Goal: Communication & Community: Share content

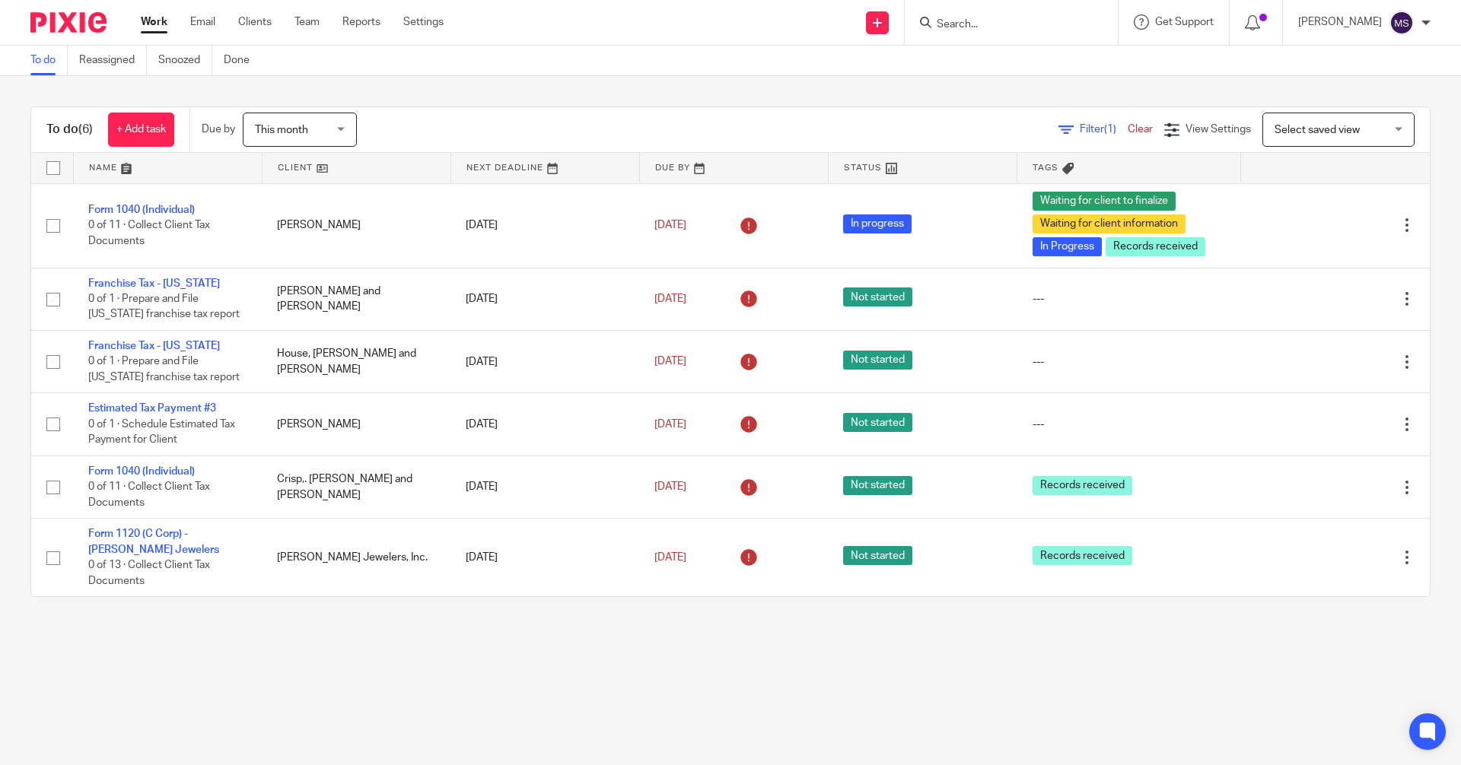
click at [399, 21] on input "Search" at bounding box center [1003, 25] width 137 height 14
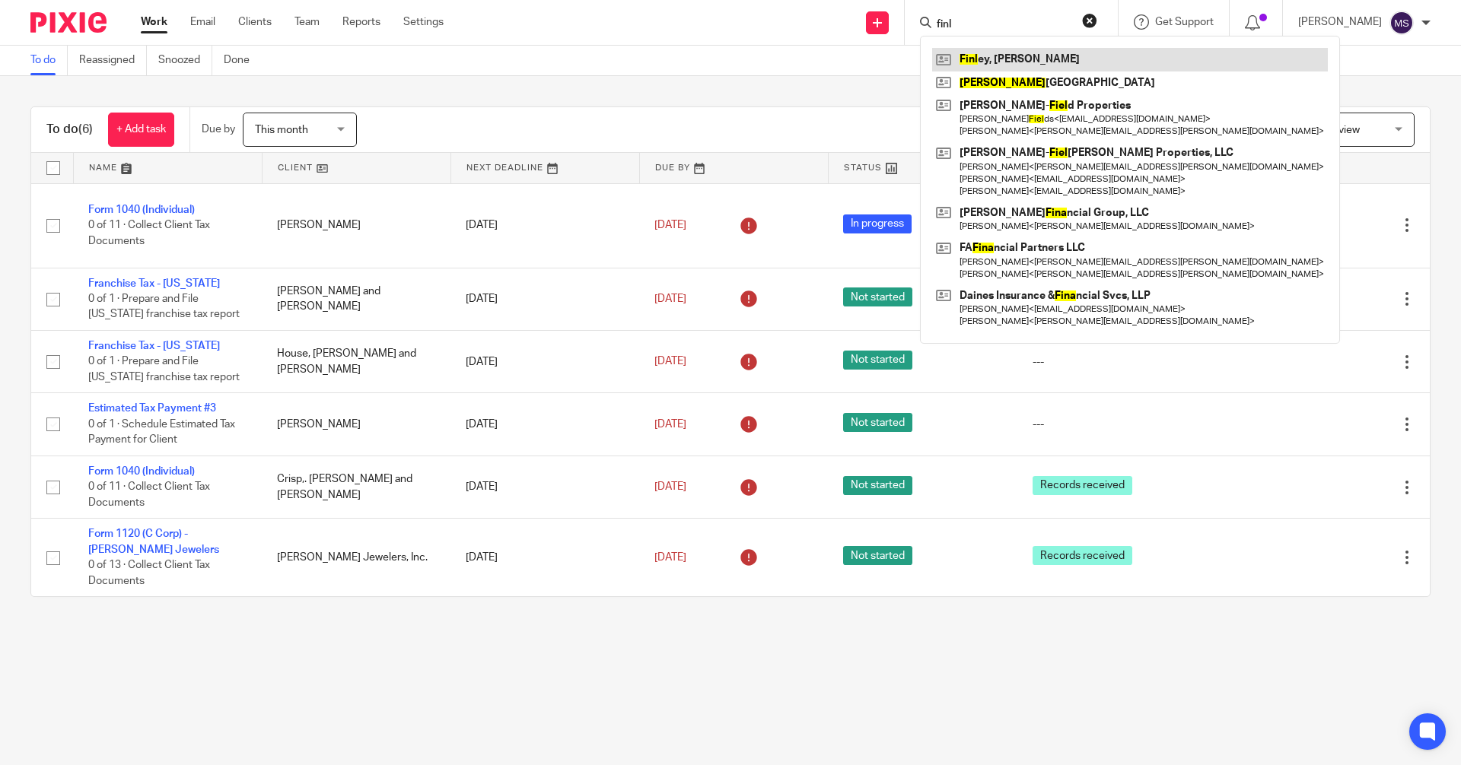
type input "finl"
click at [399, 56] on link at bounding box center [1130, 59] width 396 height 23
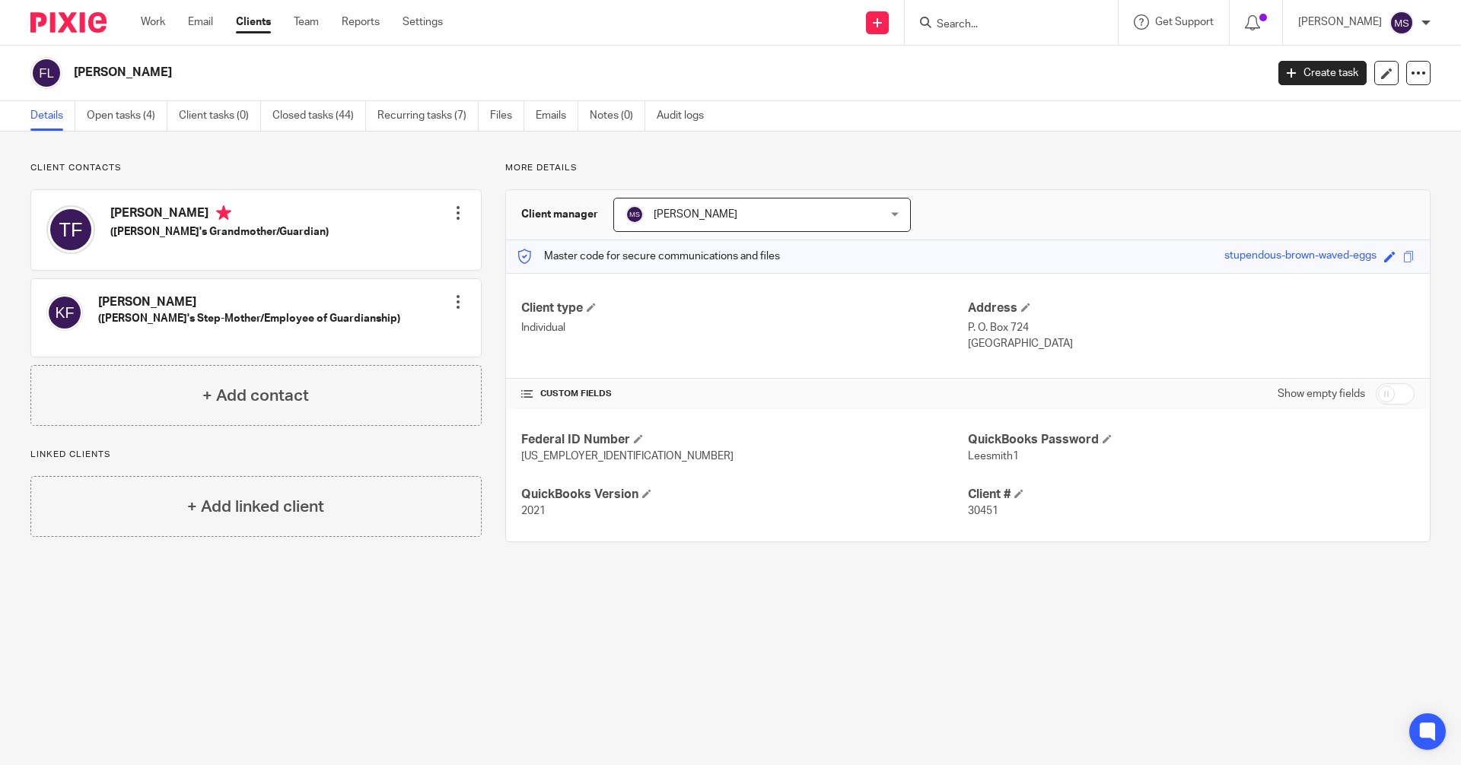
click at [454, 216] on div at bounding box center [457, 212] width 15 height 15
click at [401, 244] on link "Edit contact" at bounding box center [385, 247] width 145 height 22
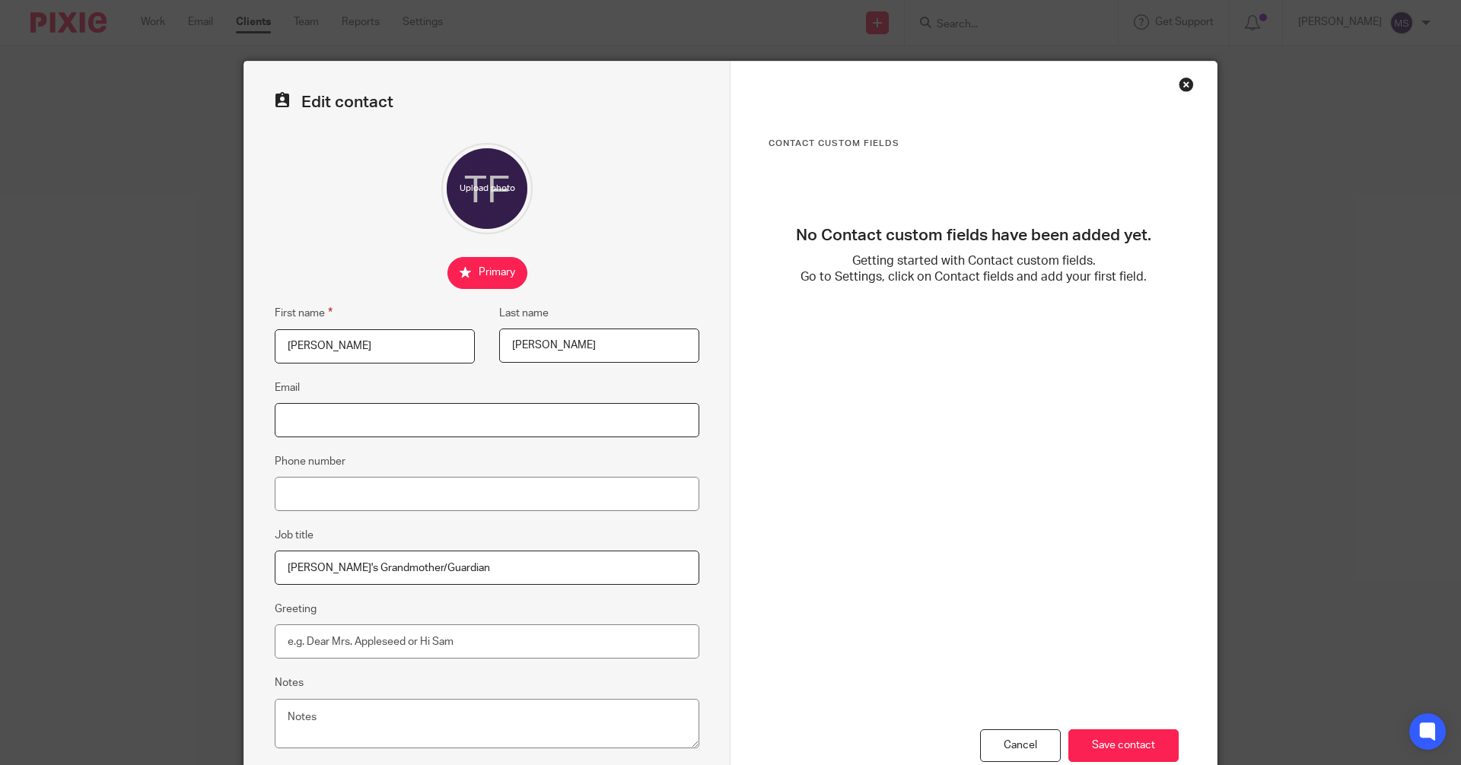
click at [326, 415] on input "Email" at bounding box center [487, 420] width 425 height 34
click at [337, 431] on input "Email" at bounding box center [487, 420] width 425 height 34
type input "[EMAIL_ADDRESS][DOMAIN_NAME]"
click at [1143, 740] on input "Save contact" at bounding box center [1123, 746] width 110 height 33
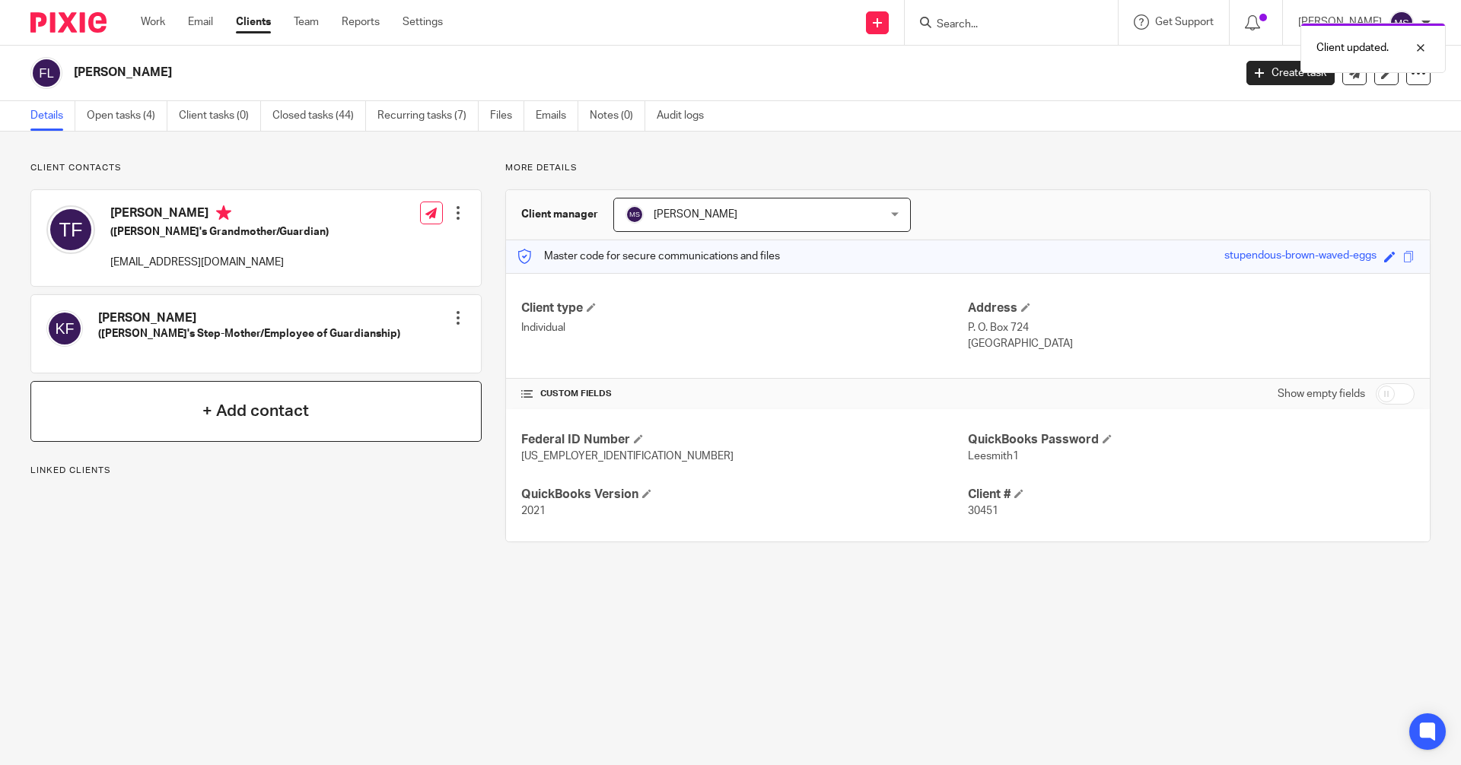
click at [276, 405] on h4 "+ Add contact" at bounding box center [255, 411] width 107 height 24
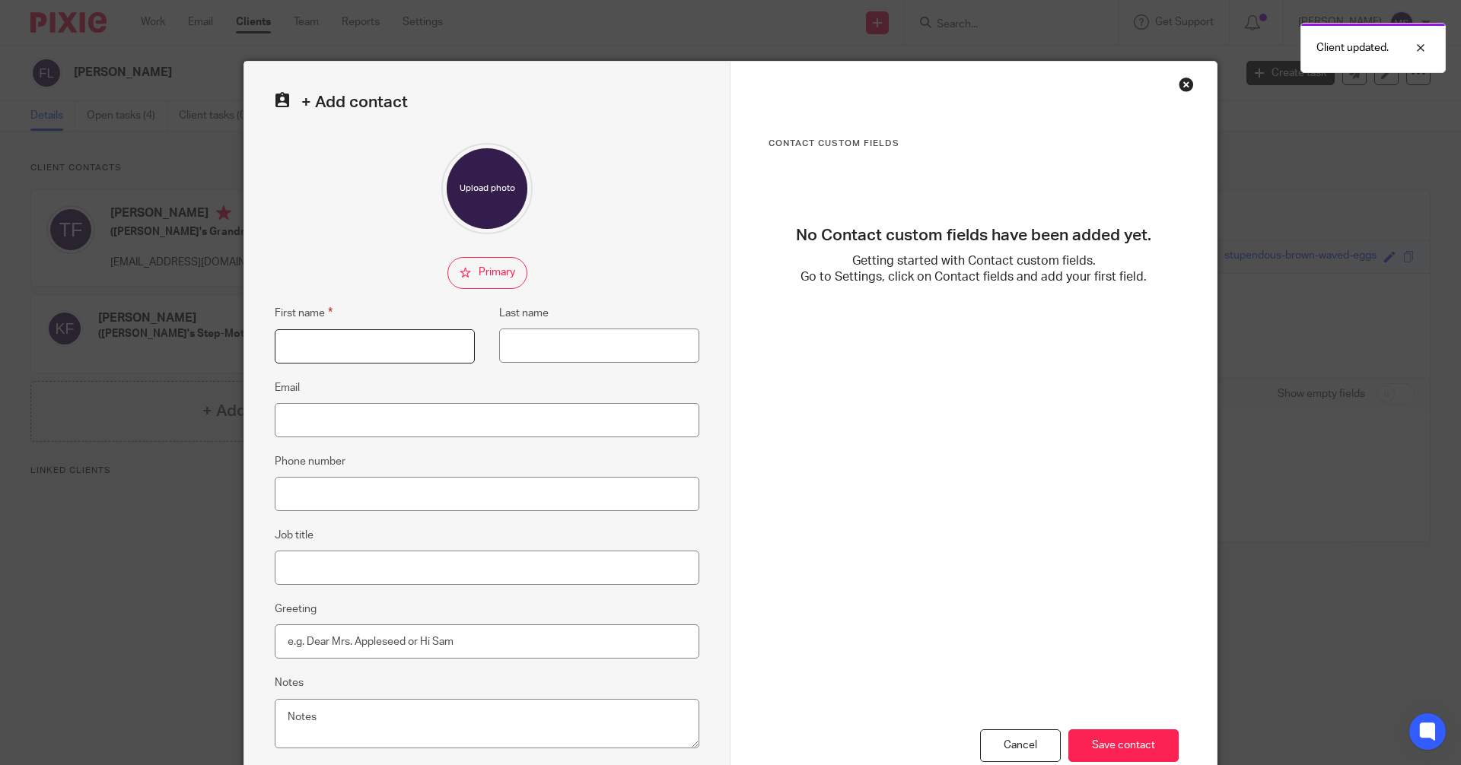
click at [390, 351] on input "First name" at bounding box center [375, 346] width 200 height 34
type input "James"
type input "c"
type input "Cranford"
click at [323, 425] on input "Email" at bounding box center [487, 420] width 425 height 34
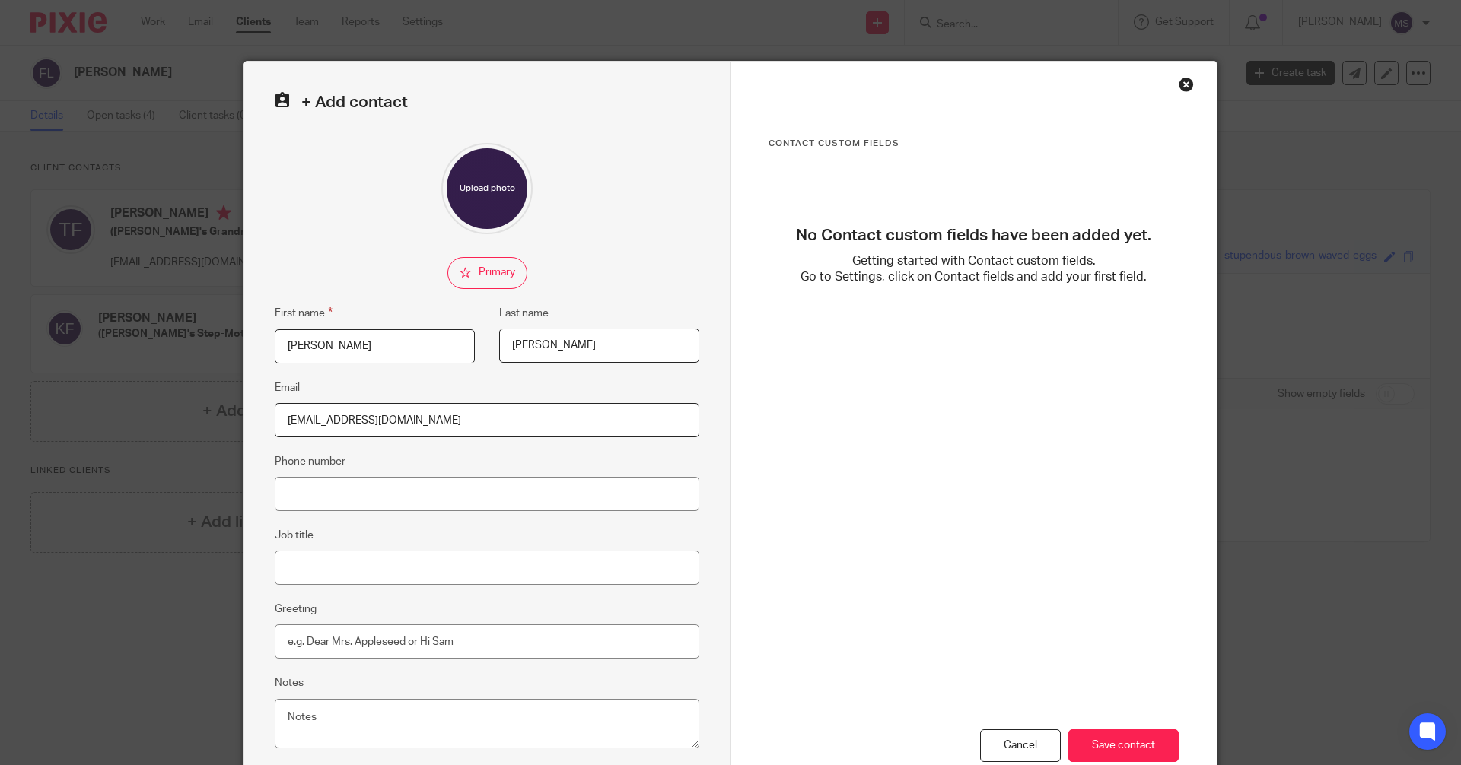
type input "jcran25811@aol.com"
type input "Attorney"
type input "Jim"
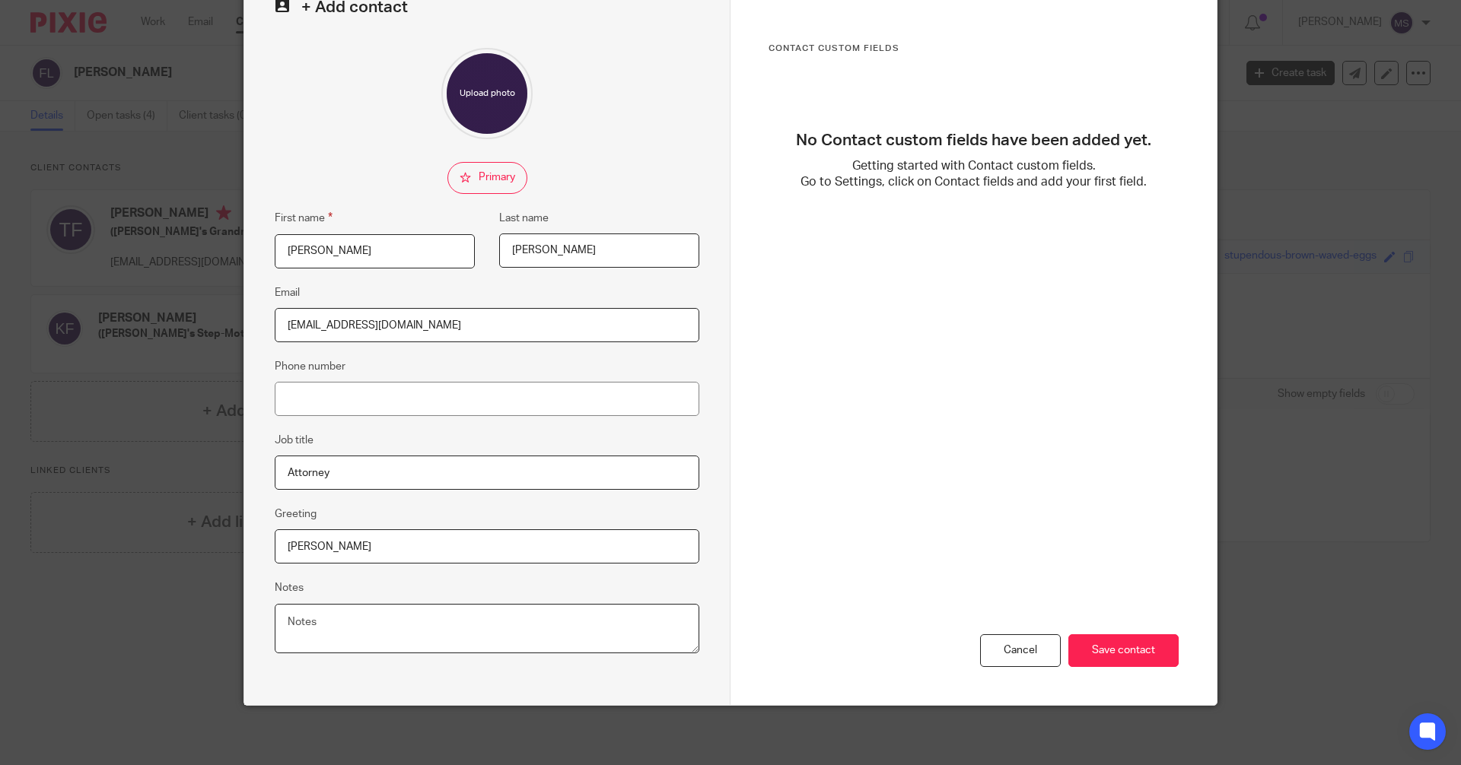
scroll to position [97, 0]
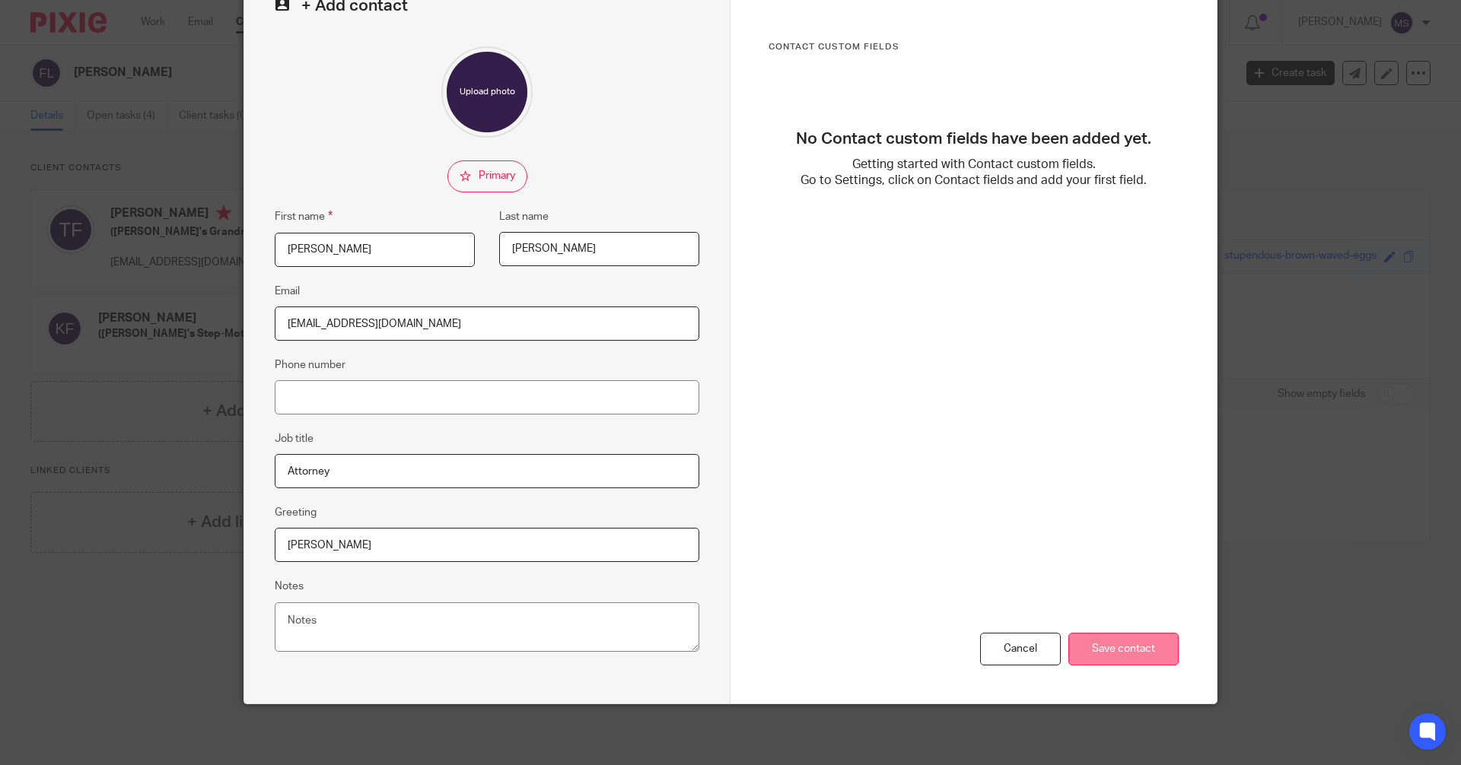
click at [1114, 650] on input "Save contact" at bounding box center [1123, 649] width 110 height 33
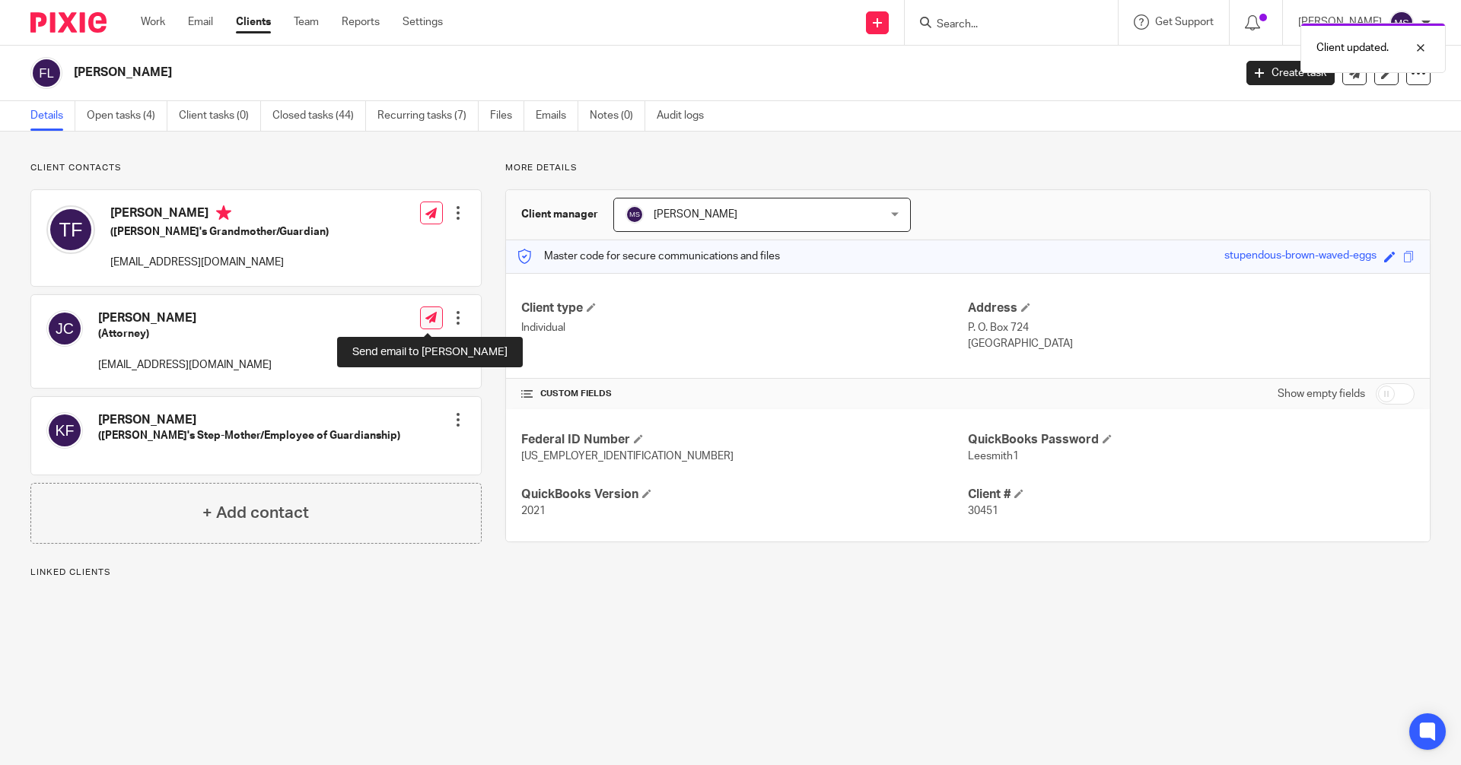
click at [425, 311] on link at bounding box center [431, 318] width 23 height 23
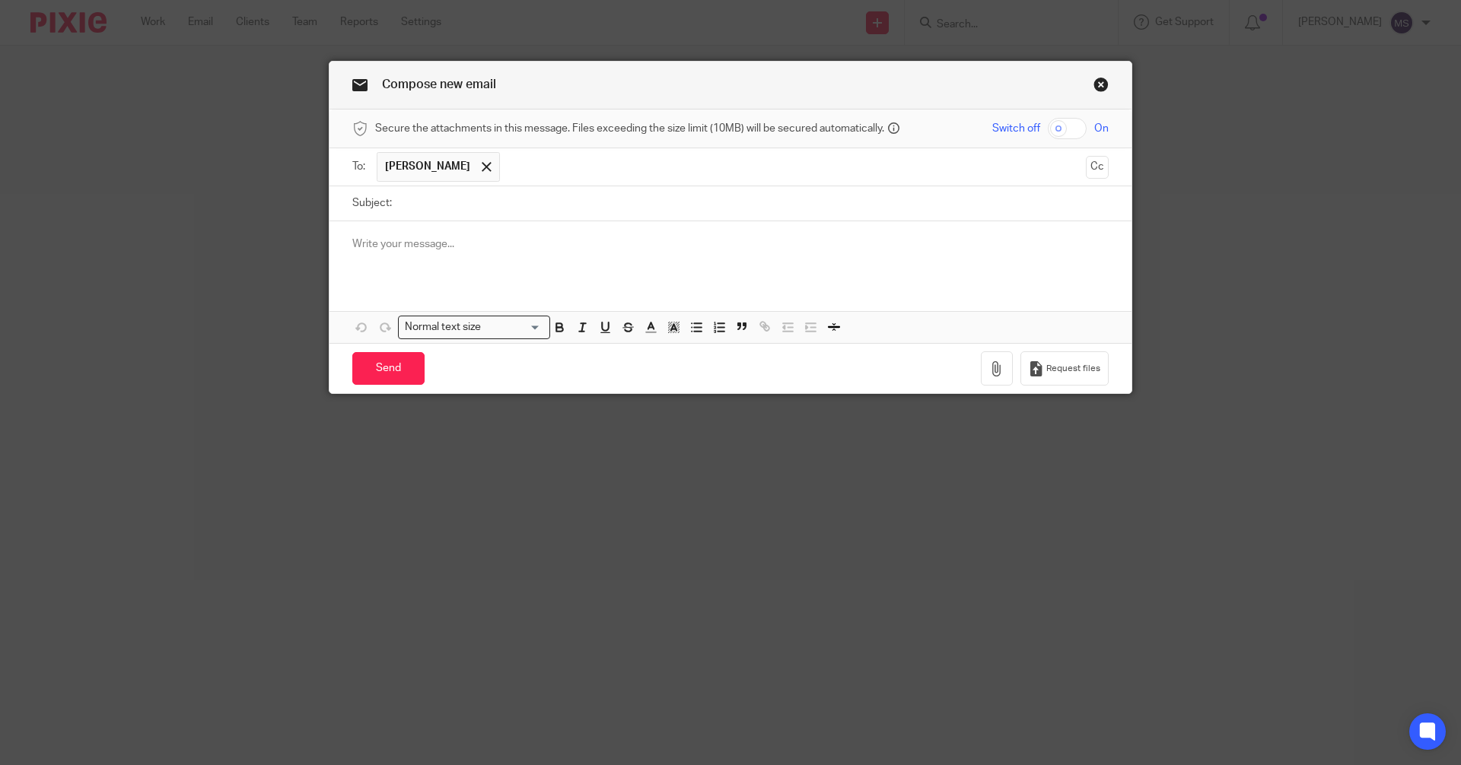
click at [522, 173] on input "text" at bounding box center [792, 167] width 571 height 30
click at [446, 208] on input "Subject:" at bounding box center [753, 203] width 709 height 34
type input "Request for additional funding"
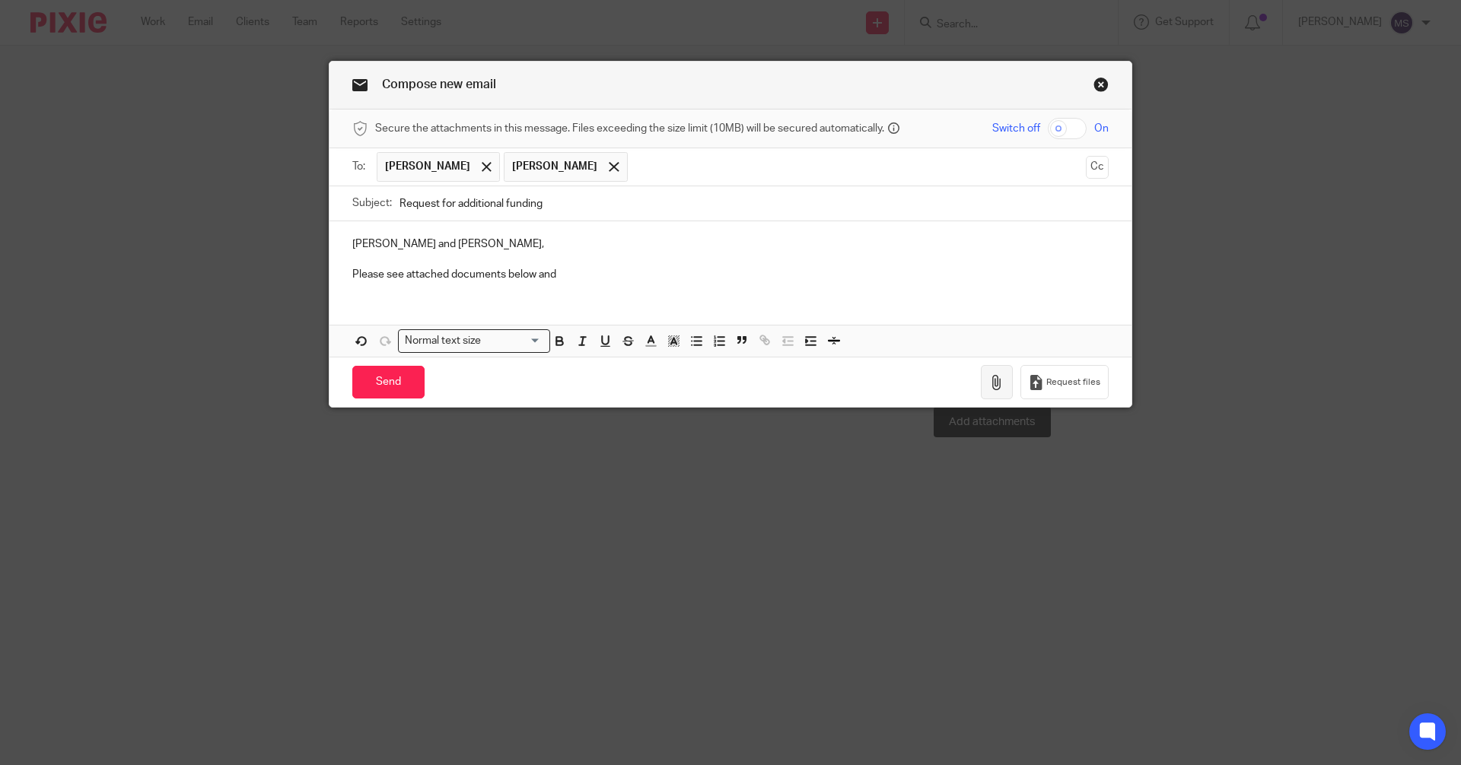
click at [984, 378] on button "button" at bounding box center [997, 382] width 32 height 34
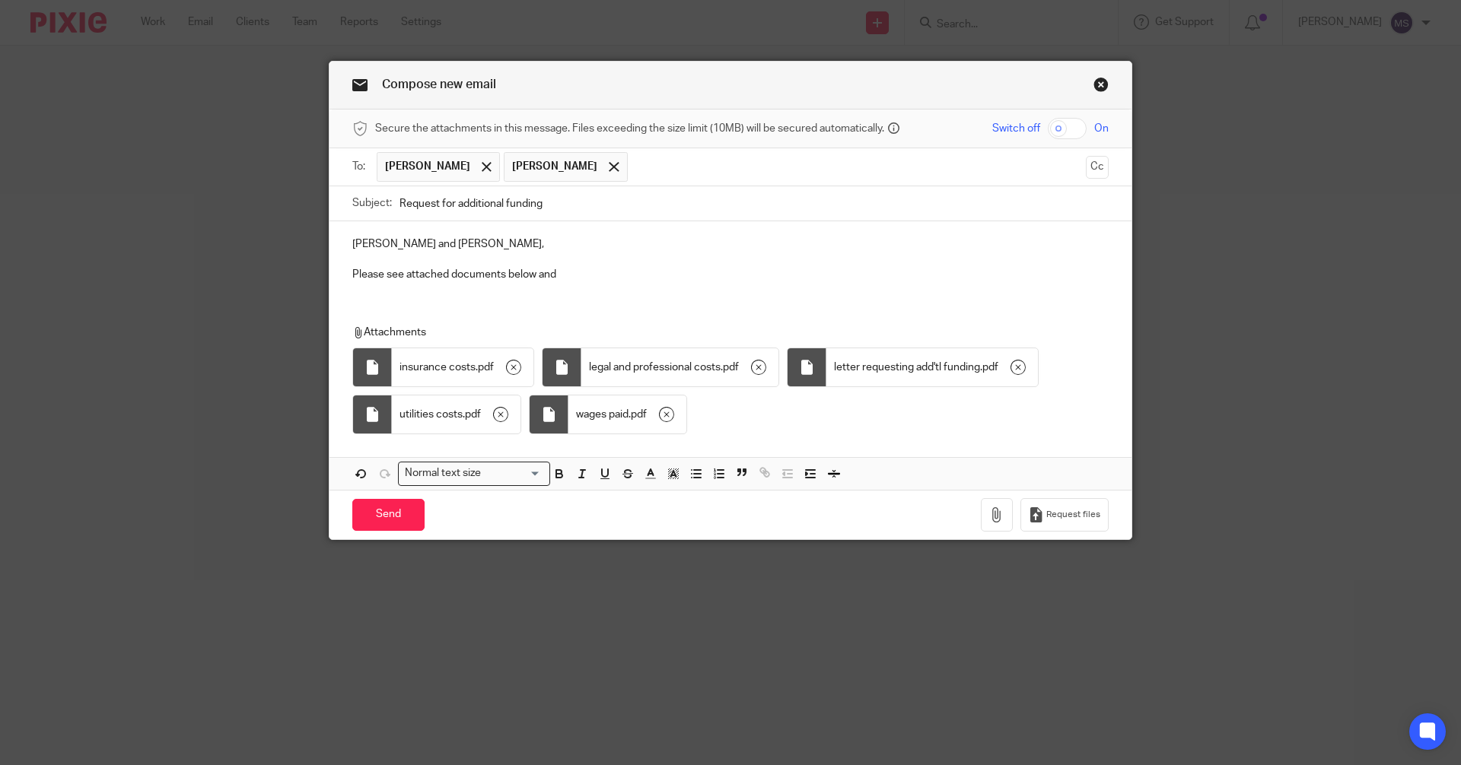
click at [562, 274] on p "Please see attached documents below and" at bounding box center [730, 274] width 756 height 15
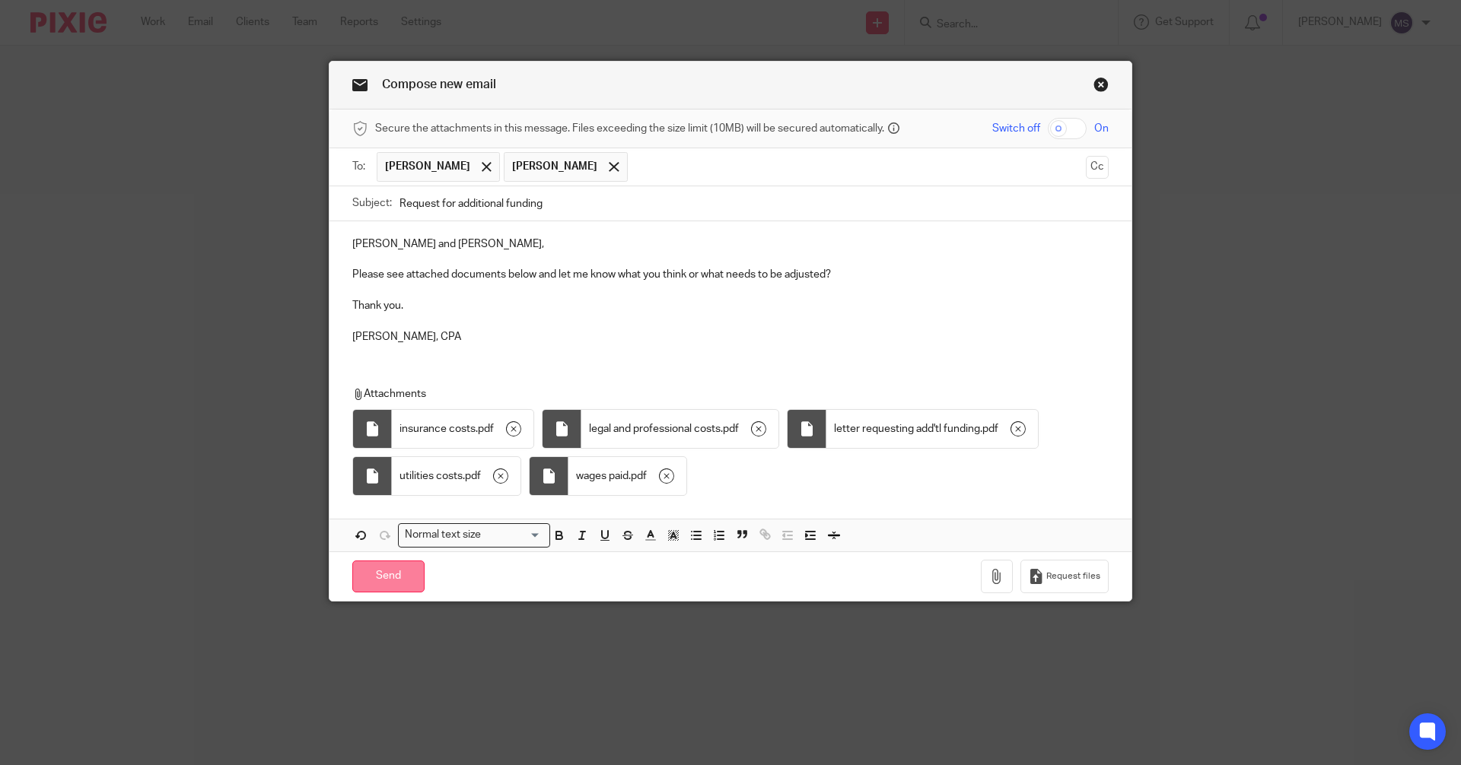
click at [380, 574] on input "Send" at bounding box center [388, 577] width 72 height 33
